Goal: Task Accomplishment & Management: Use online tool/utility

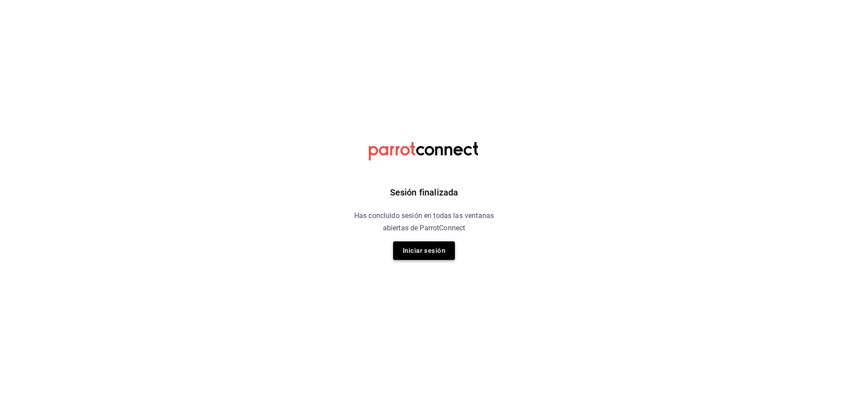
click at [408, 253] on button "Iniciar sesión" at bounding box center [424, 250] width 62 height 19
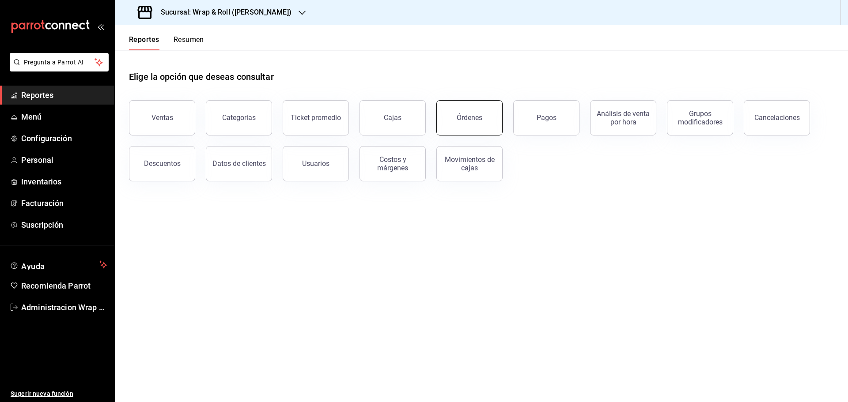
click at [483, 119] on button "Órdenes" at bounding box center [469, 117] width 66 height 35
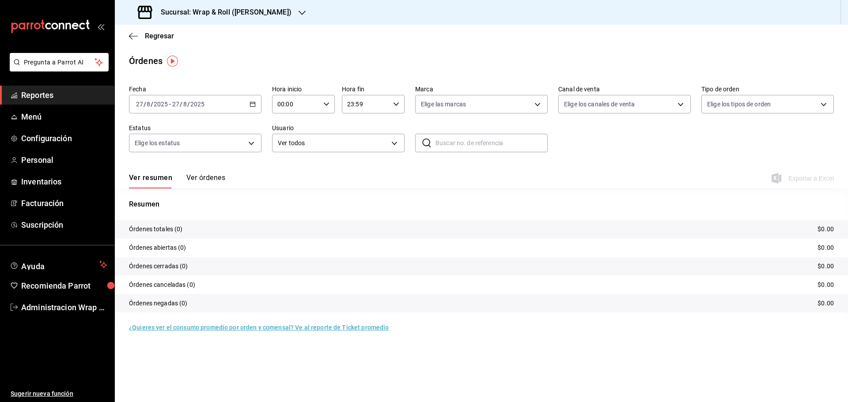
click at [253, 102] on icon "button" at bounding box center [252, 104] width 6 height 6
click at [157, 150] on span "Ayer" at bounding box center [170, 150] width 68 height 9
click at [298, 8] on div at bounding box center [301, 12] width 7 height 9
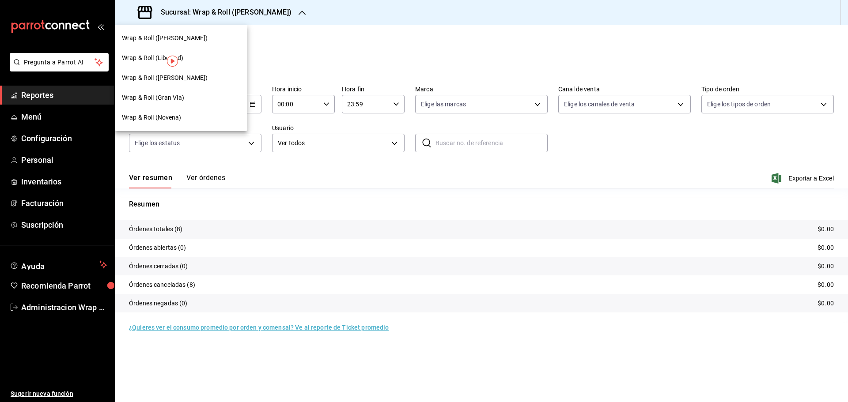
click at [165, 113] on span "Wrap & Roll (Novena)" at bounding box center [152, 117] width 60 height 9
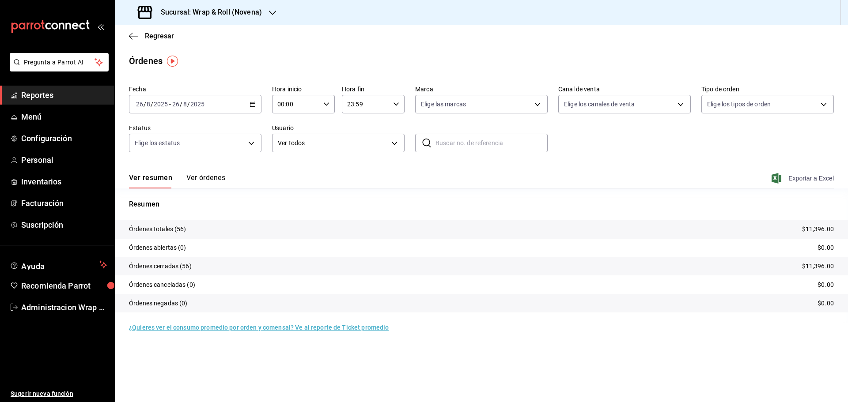
click at [810, 181] on span "Exportar a Excel" at bounding box center [803, 178] width 60 height 11
click at [269, 11] on icon "button" at bounding box center [272, 13] width 7 height 4
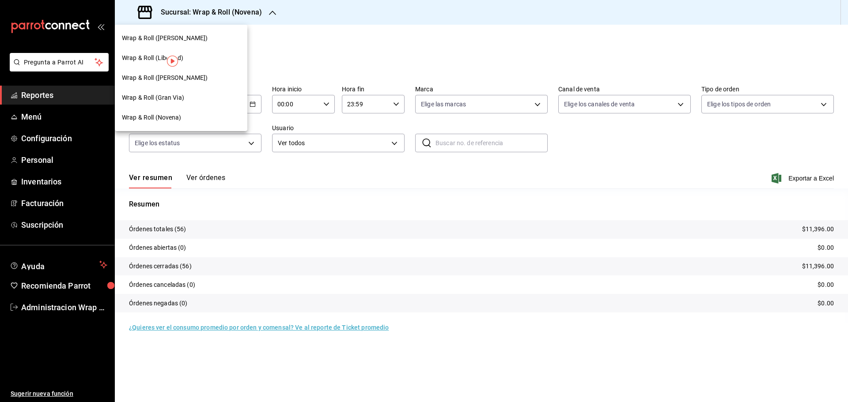
click at [192, 79] on span "Wrap & Roll ([PERSON_NAME])" at bounding box center [165, 77] width 86 height 9
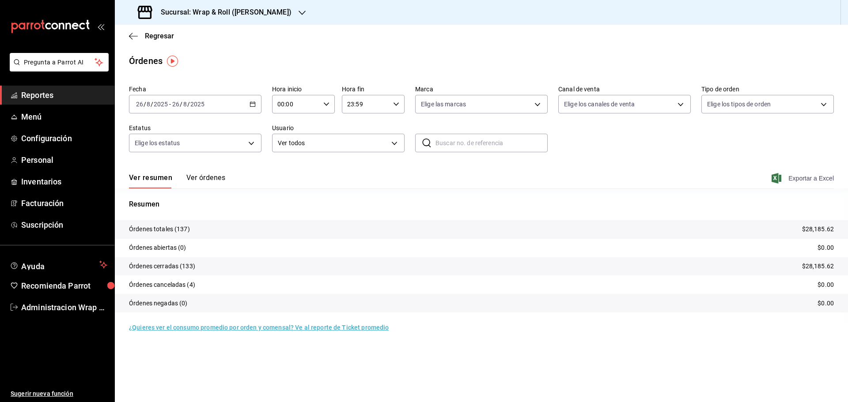
click at [809, 177] on span "Exportar a Excel" at bounding box center [803, 178] width 60 height 11
click at [298, 15] on icon "button" at bounding box center [301, 12] width 7 height 7
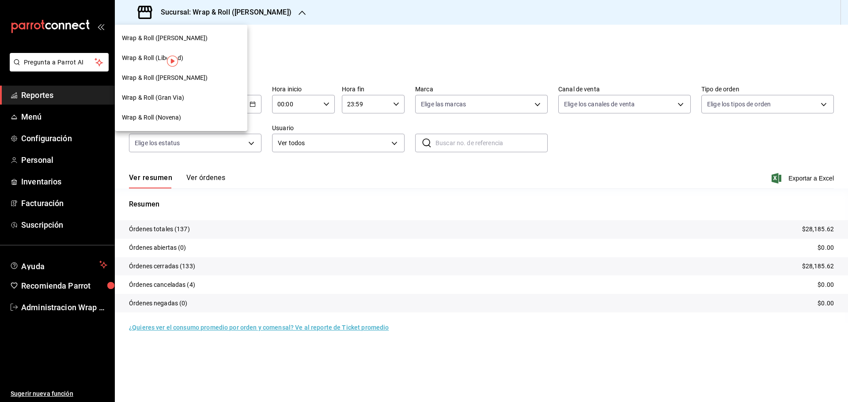
click at [190, 94] on div "Wrap & Roll (Gran Via)" at bounding box center [181, 97] width 118 height 9
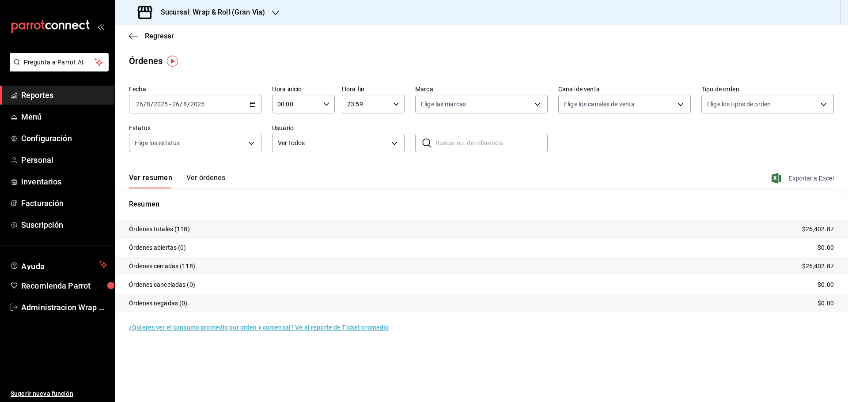
click at [821, 177] on span "Exportar a Excel" at bounding box center [803, 178] width 60 height 11
